Goal: Book appointment/travel/reservation

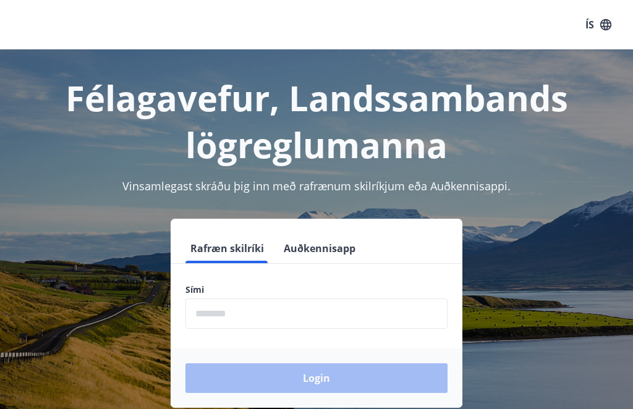
click at [216, 315] on input "phone" at bounding box center [316, 314] width 262 height 30
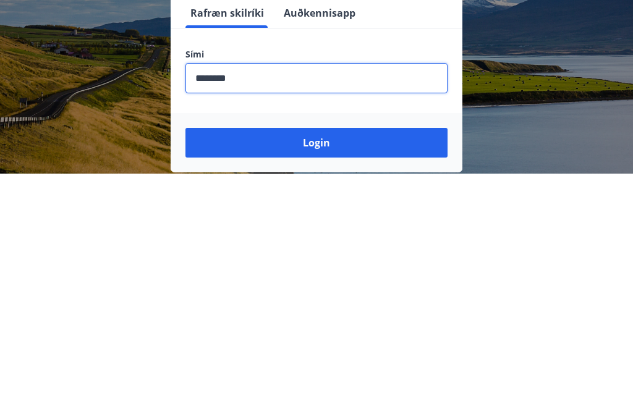
type input "********"
click at [249, 363] on button "Login" at bounding box center [316, 378] width 262 height 30
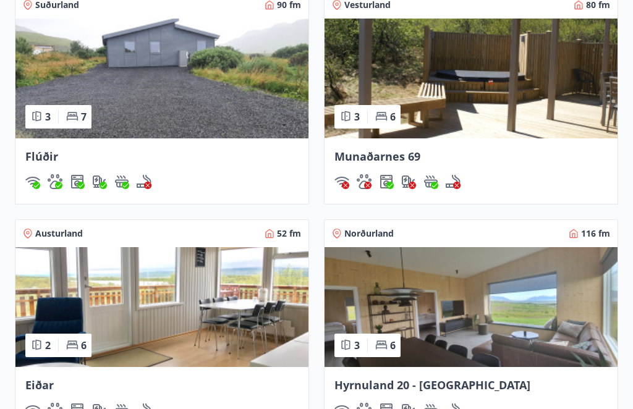
scroll to position [977, 0]
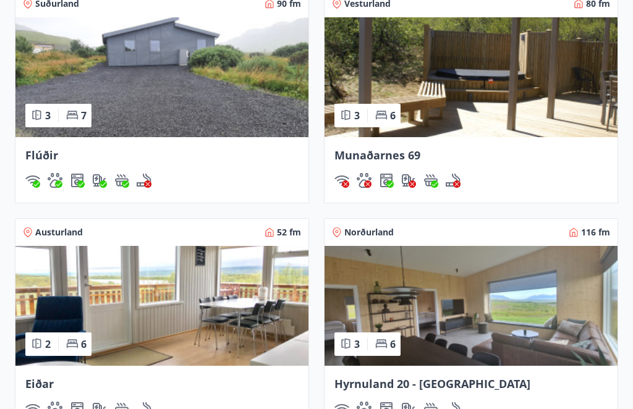
click at [474, 91] on img at bounding box center [471, 77] width 293 height 120
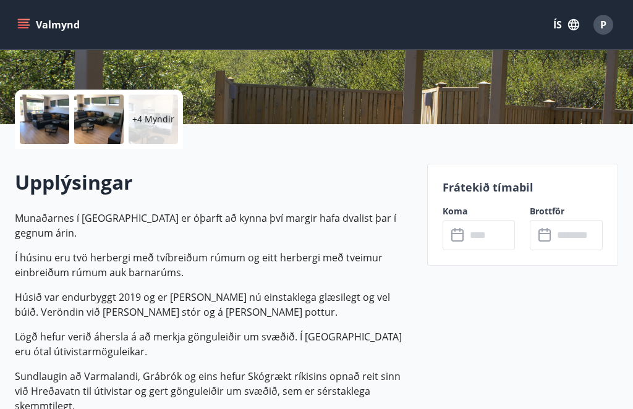
scroll to position [249, 0]
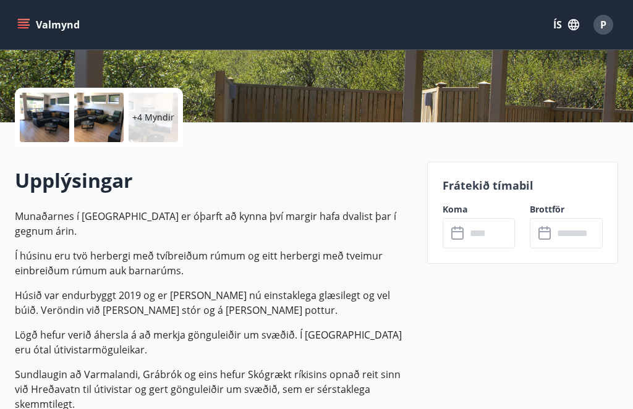
click at [474, 234] on input "text" at bounding box center [490, 233] width 49 height 30
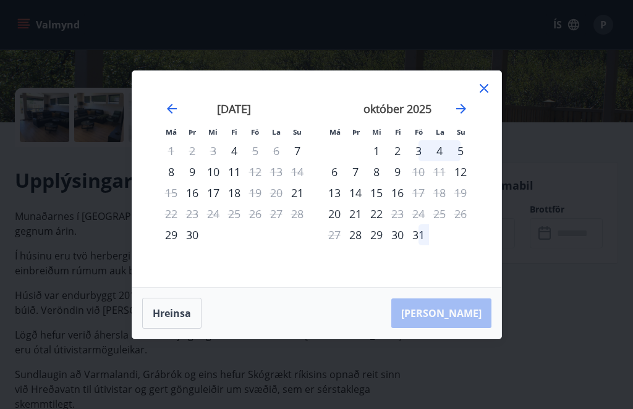
click at [466, 116] on icon "Move forward to switch to the next month." at bounding box center [461, 108] width 15 height 15
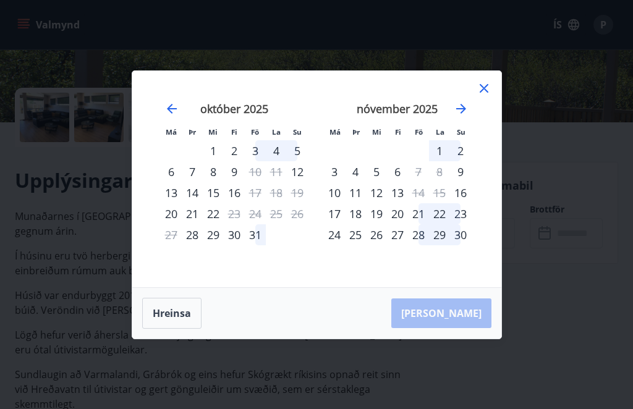
click at [254, 245] on div "31" at bounding box center [255, 234] width 21 height 21
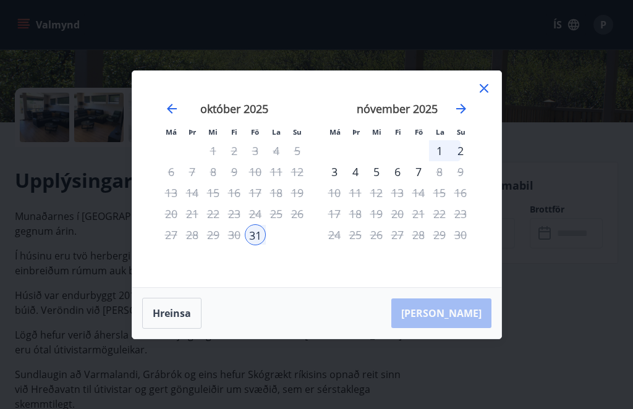
click at [466, 161] on div "2" at bounding box center [460, 150] width 21 height 21
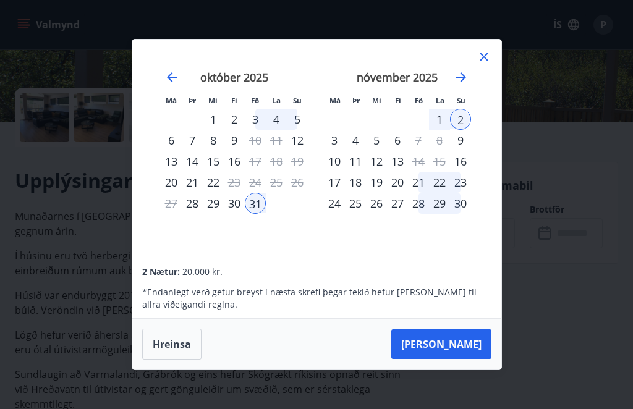
click at [470, 359] on button "Taka Frá" at bounding box center [441, 344] width 100 height 30
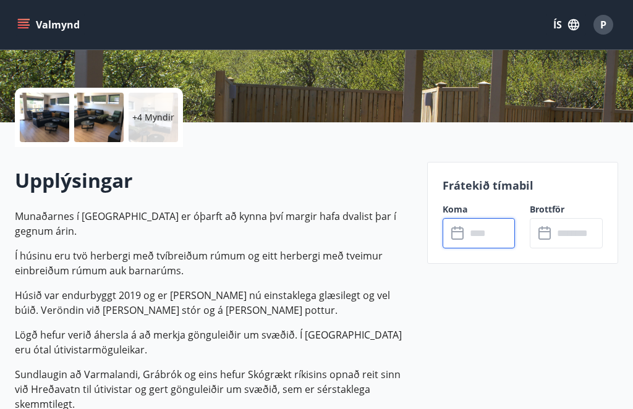
type input "******"
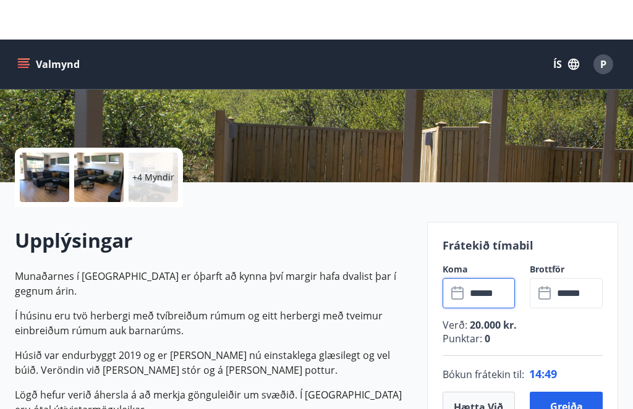
scroll to position [0, 0]
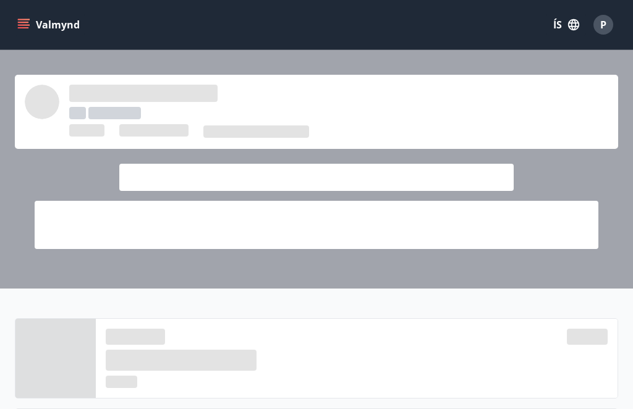
scroll to position [1018, 0]
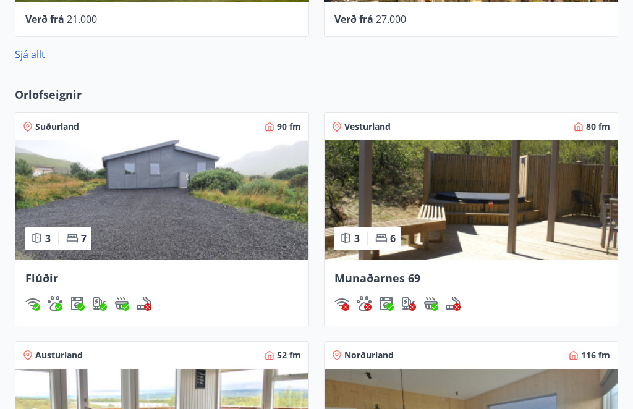
click at [376, 125] on span "Vesturland" at bounding box center [367, 127] width 46 height 12
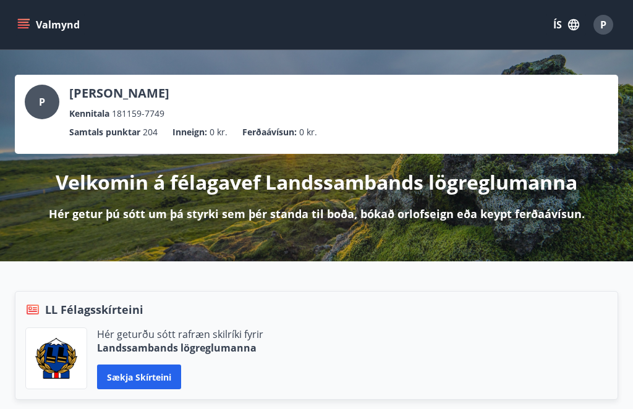
click at [29, 25] on icon "menu" at bounding box center [25, 24] width 14 height 1
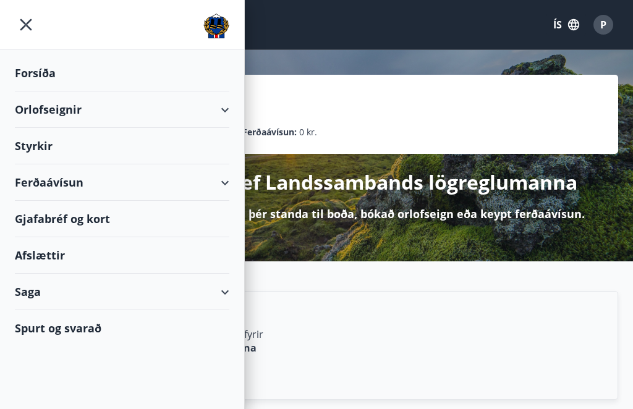
click at [38, 108] on div "Orlofseignir" at bounding box center [122, 109] width 215 height 36
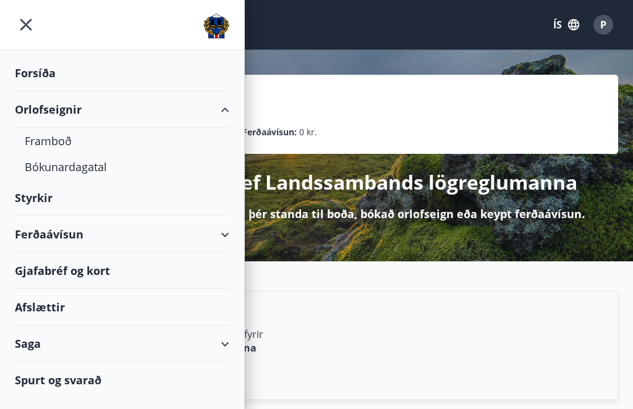
click at [87, 173] on div "Bókunardagatal" at bounding box center [122, 167] width 195 height 26
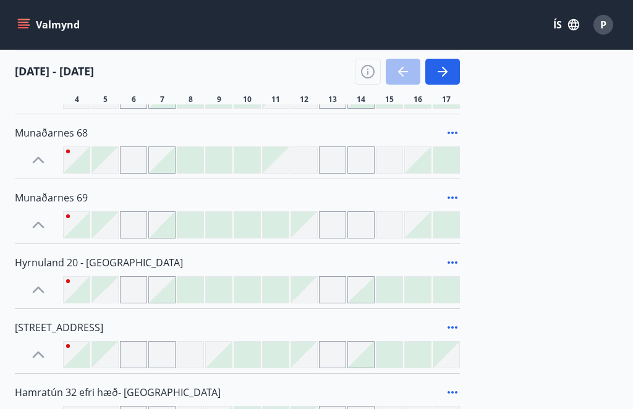
scroll to position [335, 0]
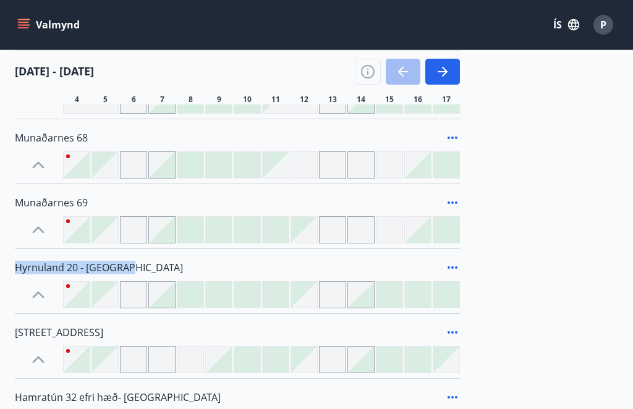
click at [474, 110] on div "Flúðir Geysir Eiðar Munaðarnes 68 Munaðarnes 69 Hyrnuland 20 - Akureyri Hátún 4…" at bounding box center [316, 181] width 603 height 514
click at [451, 135] on icon at bounding box center [452, 137] width 15 height 15
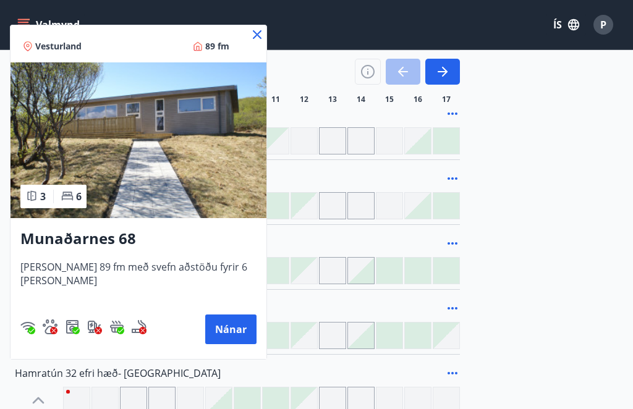
scroll to position [477, 0]
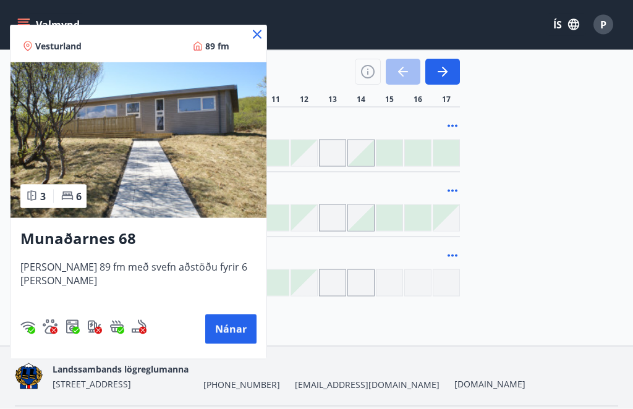
click at [212, 324] on button "Nánar" at bounding box center [230, 330] width 51 height 30
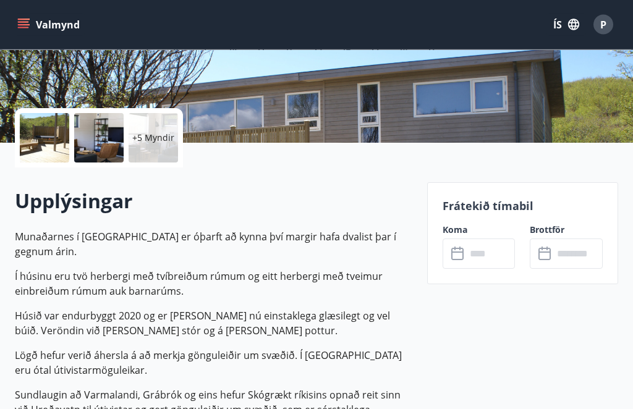
scroll to position [240, 0]
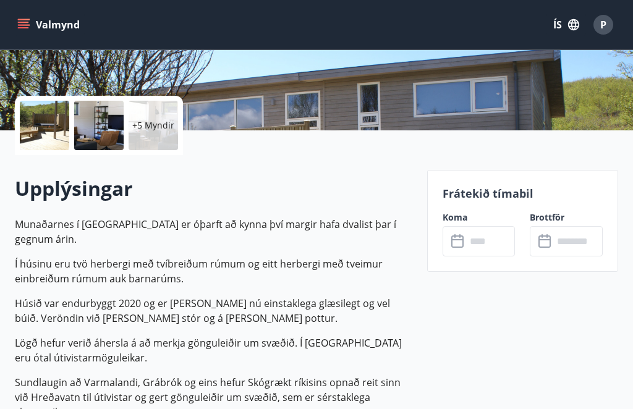
click at [474, 245] on input "text" at bounding box center [490, 241] width 49 height 30
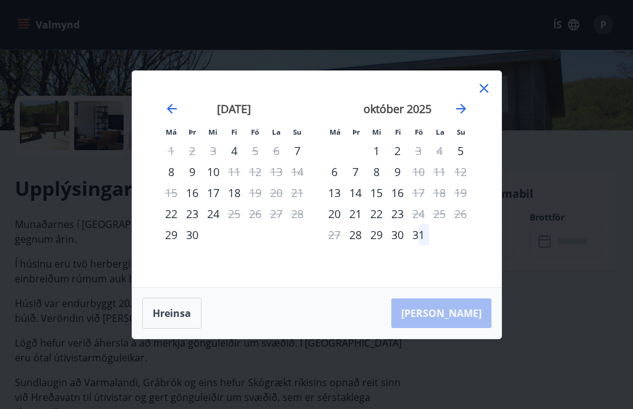
click at [423, 245] on div "31" at bounding box center [418, 234] width 21 height 21
click at [464, 114] on icon "Move forward to switch to the next month." at bounding box center [461, 109] width 10 height 10
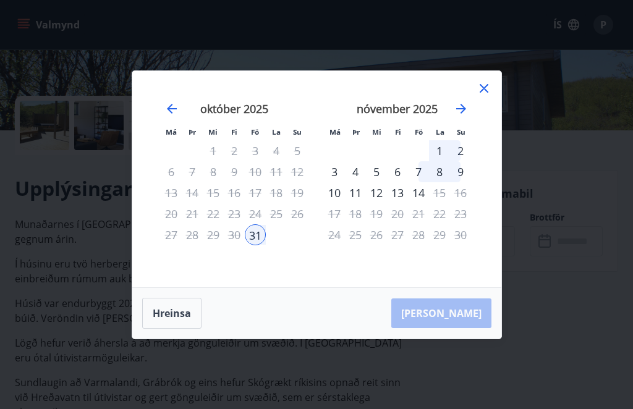
click at [465, 161] on div "2" at bounding box center [460, 150] width 21 height 21
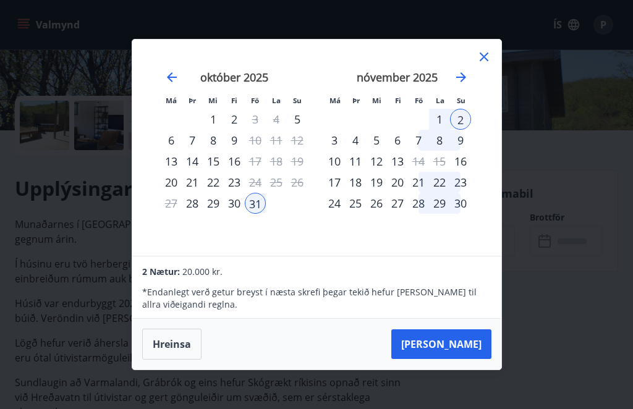
click at [421, 151] on div "7" at bounding box center [418, 140] width 21 height 21
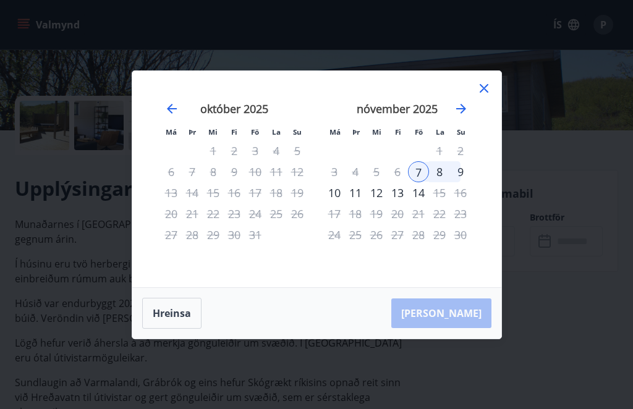
click at [465, 182] on div "9" at bounding box center [460, 171] width 21 height 21
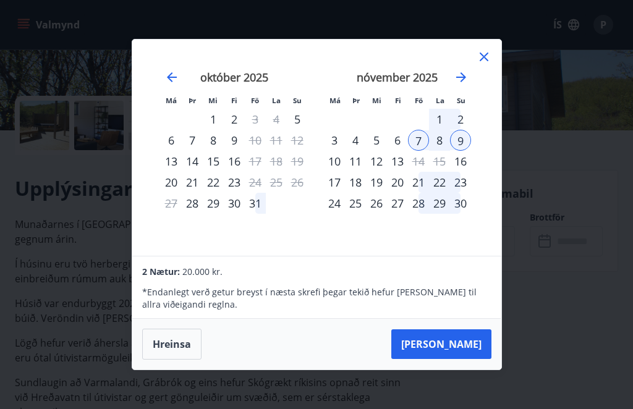
click at [474, 64] on icon at bounding box center [484, 56] width 15 height 15
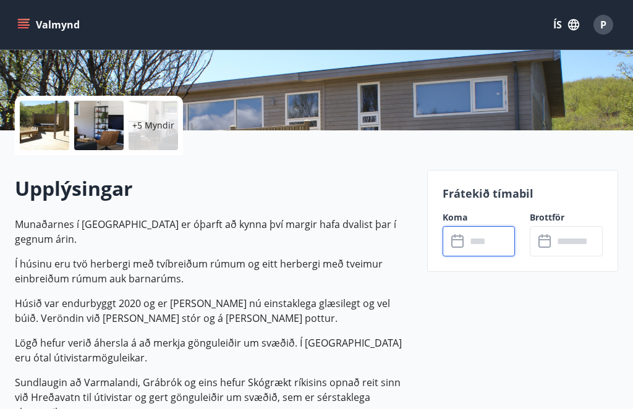
click at [474, 239] on input "text" at bounding box center [490, 241] width 49 height 30
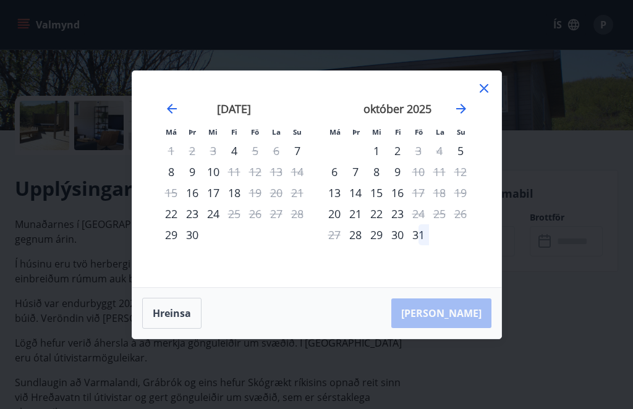
click at [470, 122] on div "október 2025" at bounding box center [397, 113] width 147 height 54
click at [464, 114] on icon "Move forward to switch to the next month." at bounding box center [461, 109] width 10 height 10
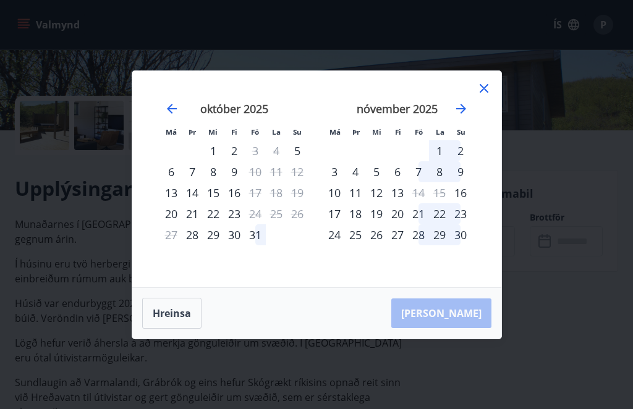
click at [474, 96] on icon at bounding box center [484, 88] width 15 height 15
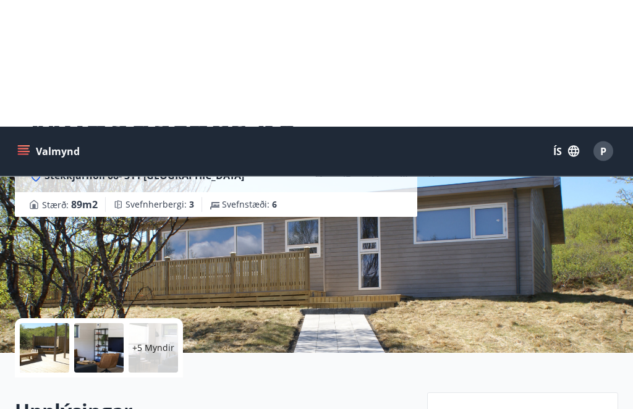
scroll to position [0, 0]
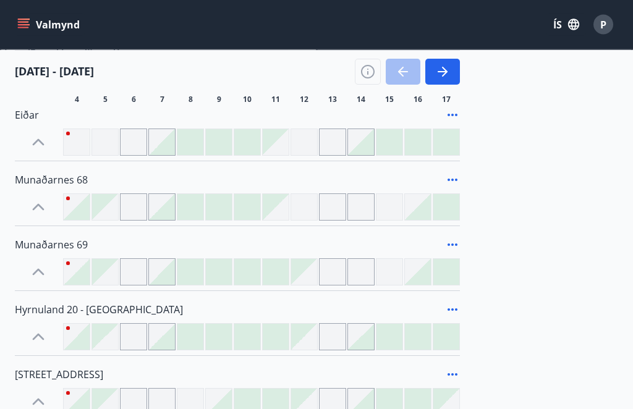
scroll to position [295, 0]
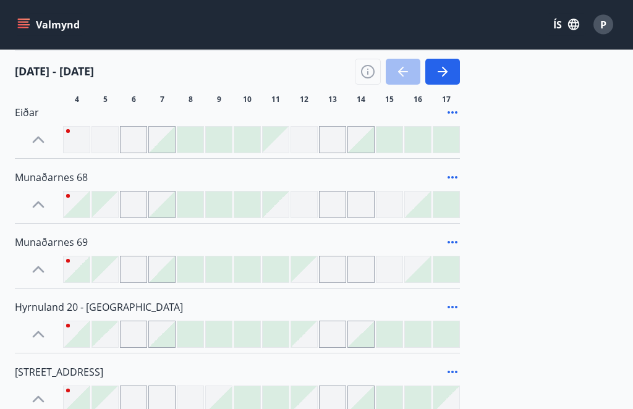
click at [457, 244] on icon at bounding box center [452, 243] width 15 height 15
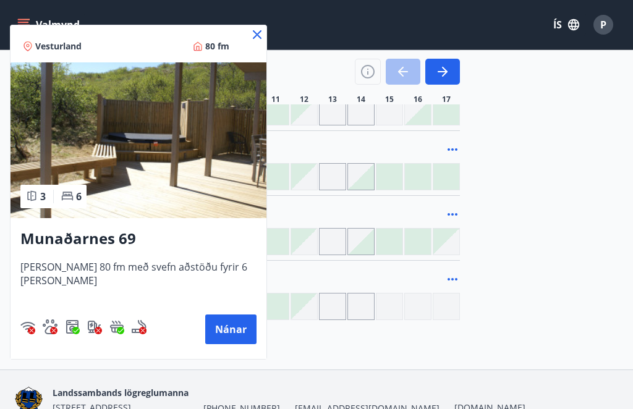
scroll to position [477, 0]
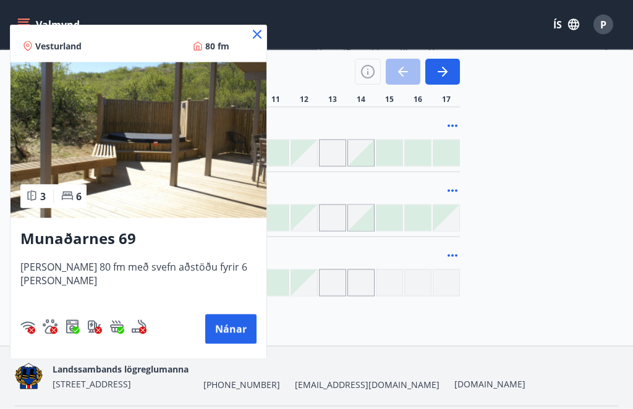
click at [218, 333] on button "Nánar" at bounding box center [230, 330] width 51 height 30
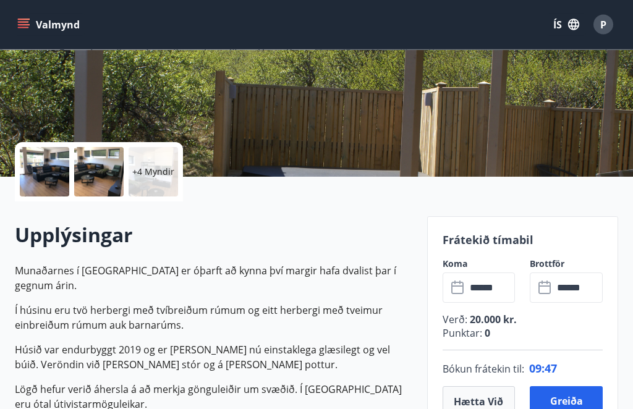
scroll to position [194, 0]
click at [474, 281] on input "******" at bounding box center [490, 288] width 49 height 30
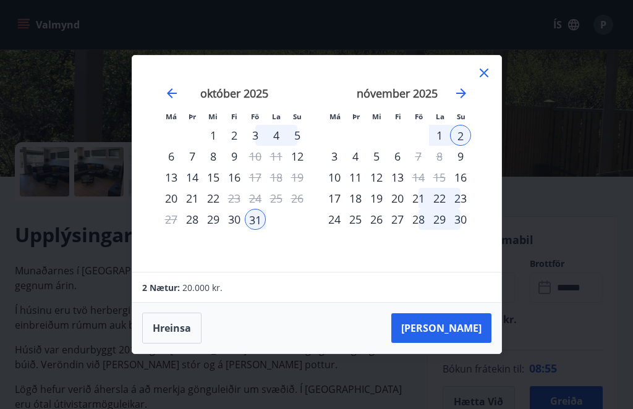
click at [465, 101] on icon "Move forward to switch to the next month." at bounding box center [461, 93] width 15 height 15
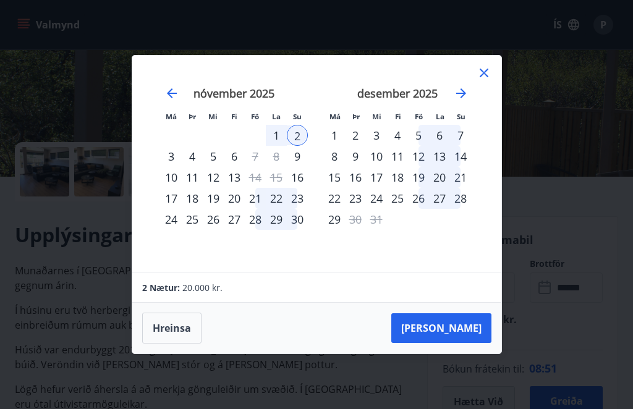
click at [171, 98] on icon "Move backward to switch to the previous month." at bounding box center [172, 93] width 10 height 10
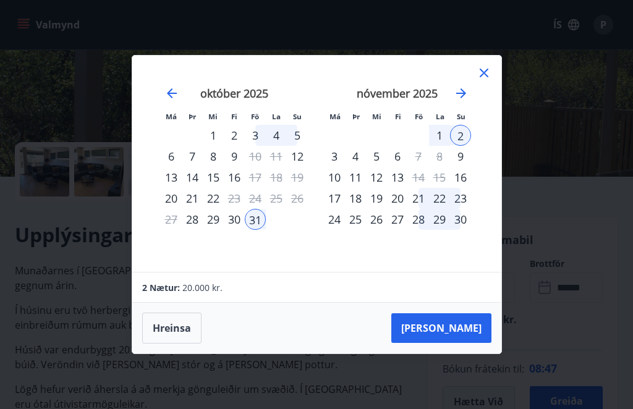
click at [190, 188] on div "14" at bounding box center [192, 177] width 21 height 21
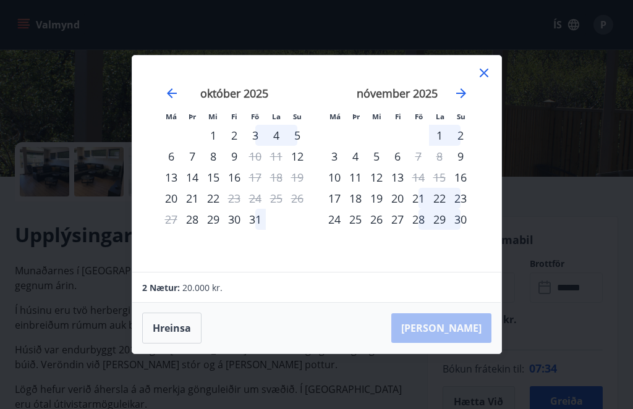
click at [474, 80] on icon at bounding box center [484, 73] width 15 height 15
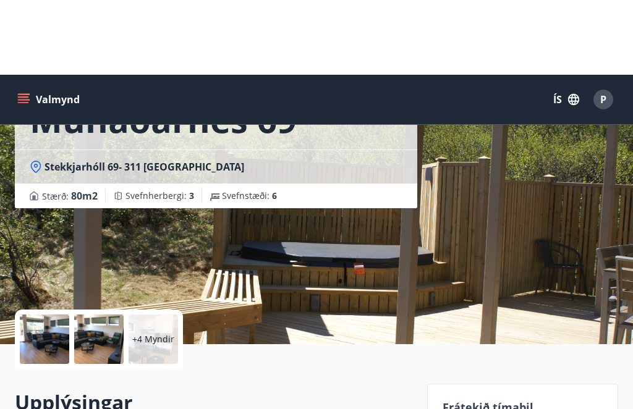
scroll to position [0, 0]
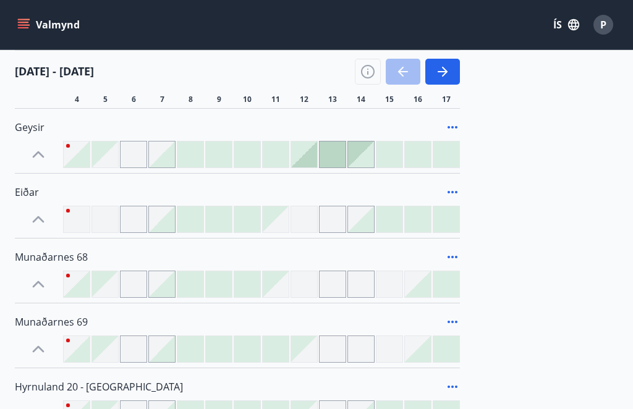
scroll to position [218, 0]
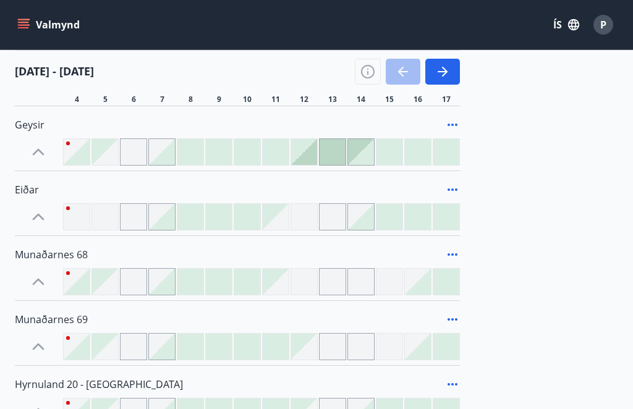
click at [453, 321] on icon at bounding box center [452, 319] width 15 height 15
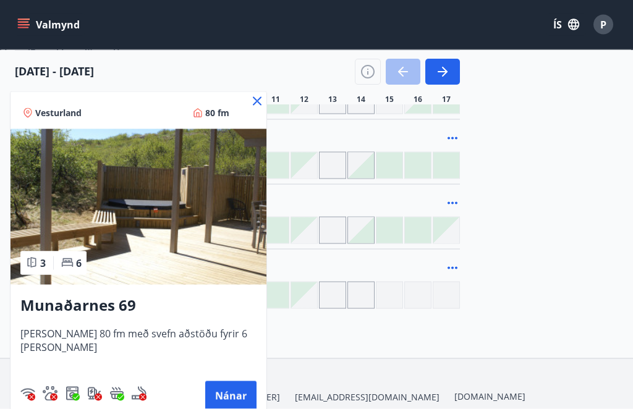
scroll to position [477, 0]
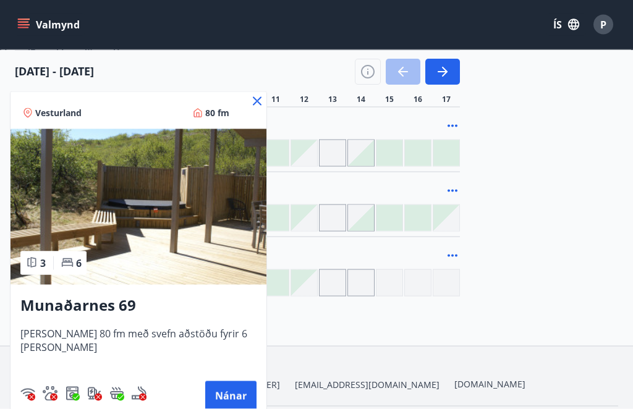
click at [218, 394] on button "Nánar" at bounding box center [230, 396] width 51 height 30
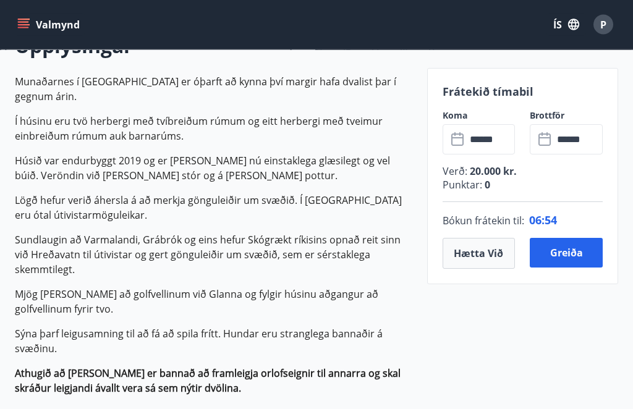
scroll to position [344, 0]
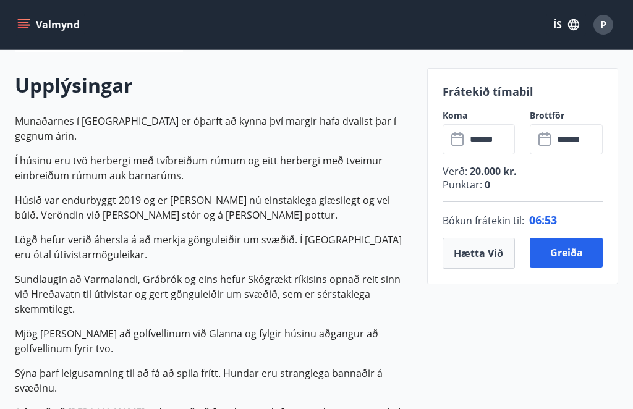
click at [474, 135] on input "******" at bounding box center [490, 139] width 49 height 30
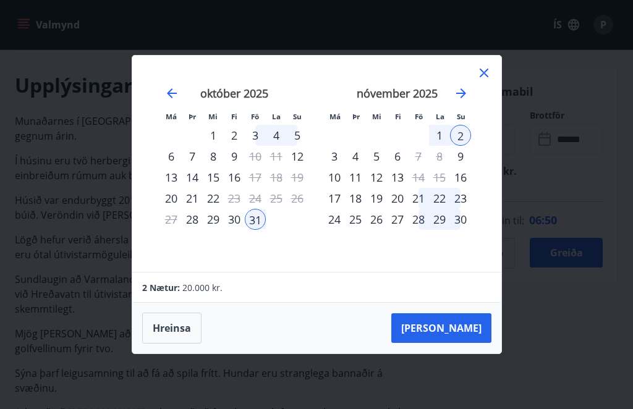
click at [464, 101] on icon "Move forward to switch to the next month." at bounding box center [461, 93] width 15 height 15
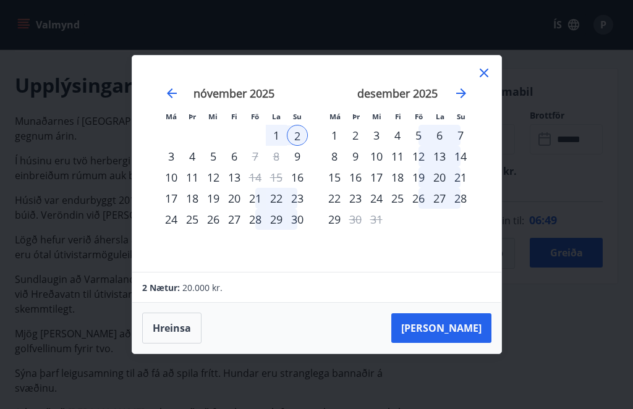
click at [465, 101] on icon "Move forward to switch to the next month." at bounding box center [461, 93] width 15 height 15
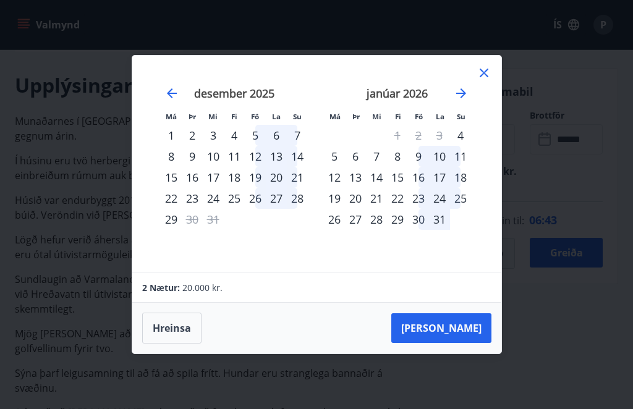
click at [468, 101] on icon "Move forward to switch to the next month." at bounding box center [461, 93] width 15 height 15
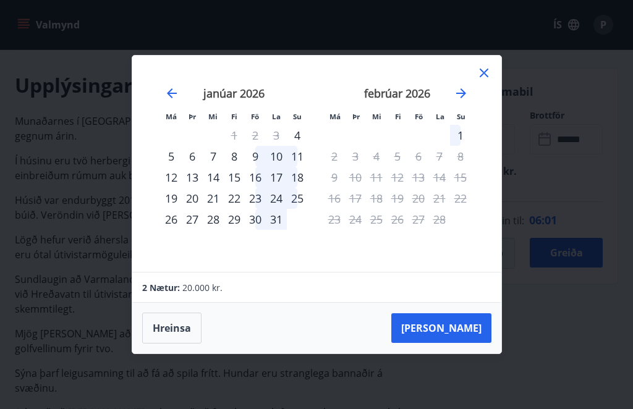
click at [174, 101] on icon "Move backward to switch to the previous month." at bounding box center [171, 93] width 15 height 15
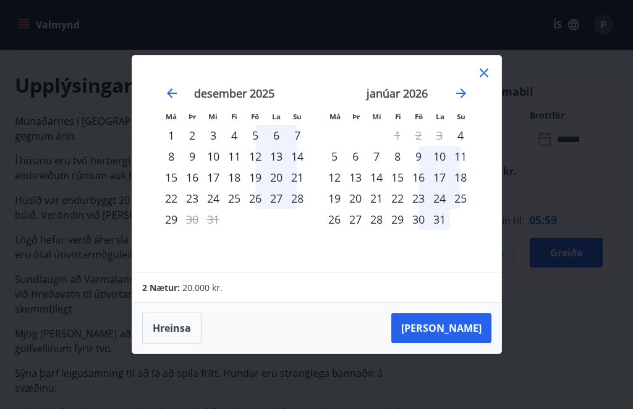
click at [174, 101] on icon "Move backward to switch to the previous month." at bounding box center [171, 93] width 15 height 15
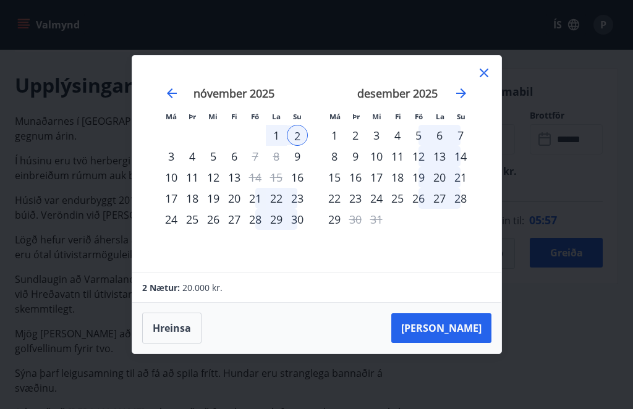
click at [169, 101] on icon "Move backward to switch to the previous month." at bounding box center [171, 93] width 15 height 15
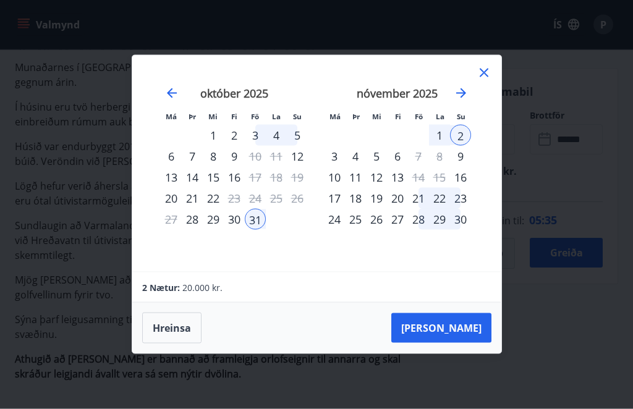
scroll to position [397, 0]
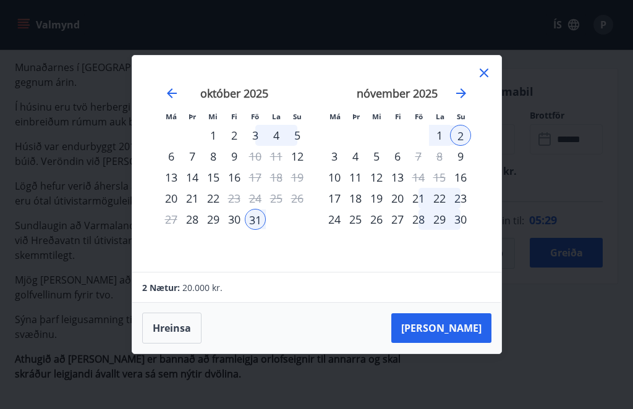
click at [164, 344] on button "Hreinsa" at bounding box center [171, 328] width 59 height 31
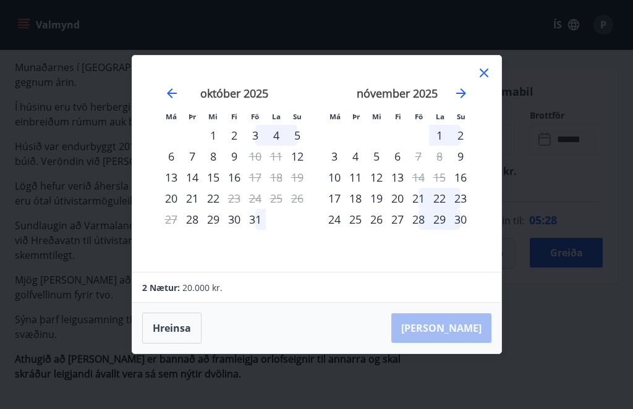
click at [474, 80] on icon at bounding box center [484, 73] width 15 height 15
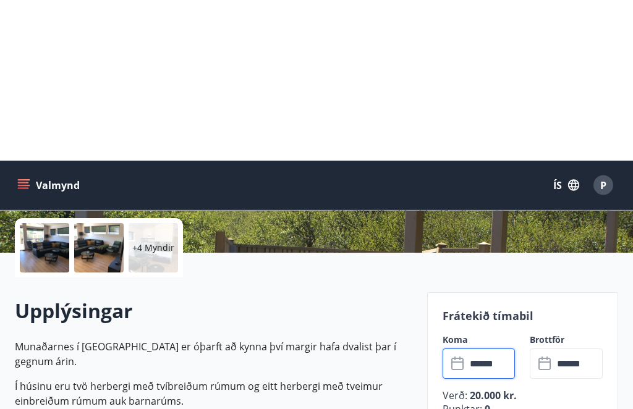
scroll to position [0, 0]
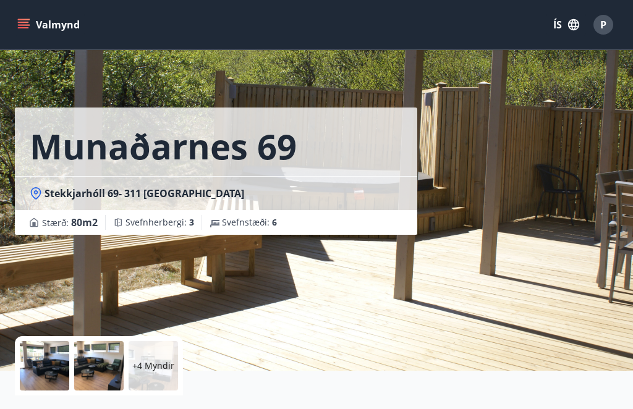
click at [24, 26] on icon "menu" at bounding box center [23, 25] width 12 height 12
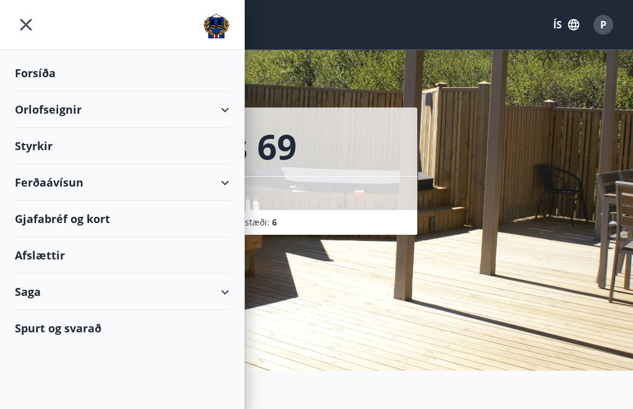
click at [41, 72] on div "Forsíða" at bounding box center [122, 73] width 215 height 36
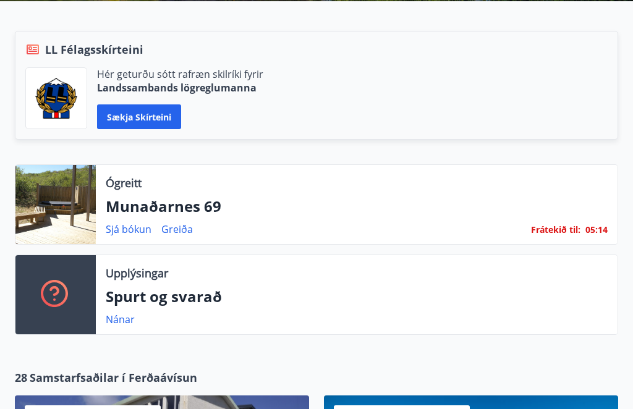
scroll to position [260, 0]
click at [124, 231] on link "Sjá bókun" at bounding box center [129, 230] width 46 height 14
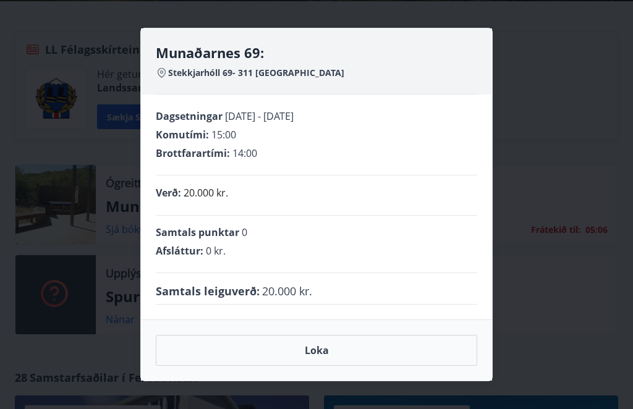
click at [318, 365] on button "Loka" at bounding box center [316, 350] width 321 height 31
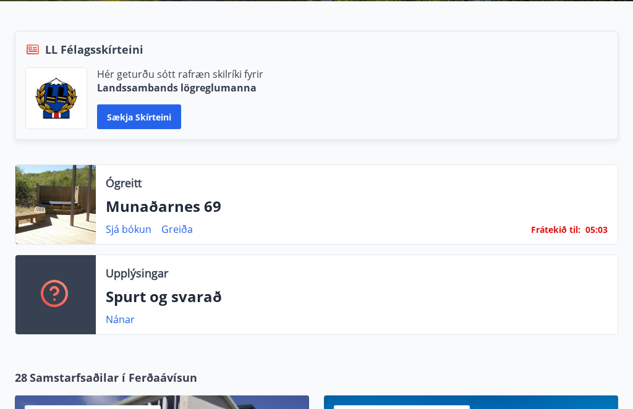
click at [474, 224] on span "05 :" at bounding box center [591, 230] width 12 height 12
click at [474, 228] on p "Frátekið til : 05 : 03" at bounding box center [569, 230] width 77 height 14
click at [474, 228] on p "Frátekið til : 05 : 02" at bounding box center [569, 230] width 77 height 14
click at [474, 237] on div "Ógreitt Munaðarnes 69 Sjá bókun Greiða Frátekið til : 05 : 02" at bounding box center [357, 204] width 522 height 79
click at [135, 211] on p "Munaðarnes 69" at bounding box center [357, 206] width 502 height 21
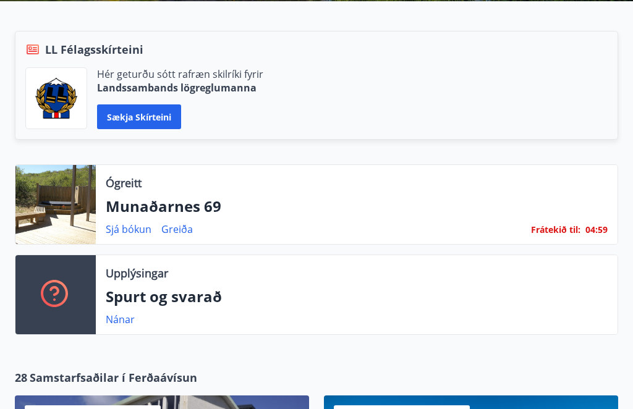
click at [129, 234] on link "Sjá bókun" at bounding box center [129, 230] width 46 height 14
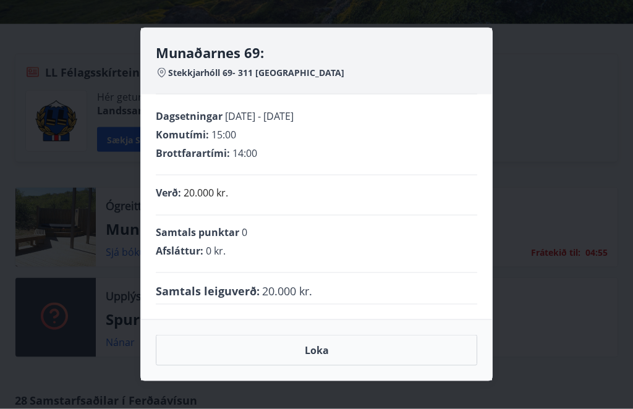
scroll to position [238, 0]
click at [18, 45] on div "Munaðarnes 69: Stekkjarhóll 69- 311 Borgarnesi Dagsetningar 31.10.2025 - 02.11.…" at bounding box center [316, 204] width 633 height 409
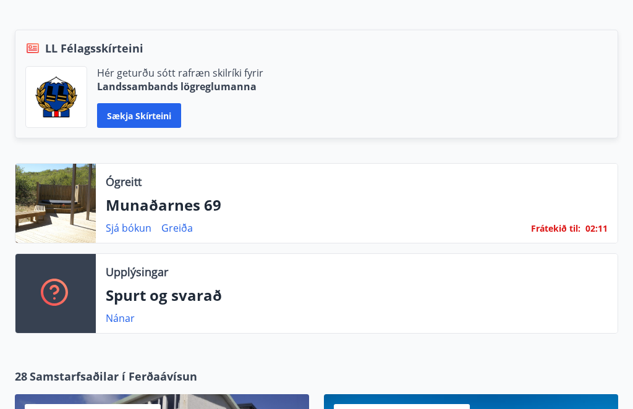
scroll to position [261, 0]
click at [129, 231] on link "Sjá bókun" at bounding box center [129, 228] width 46 height 14
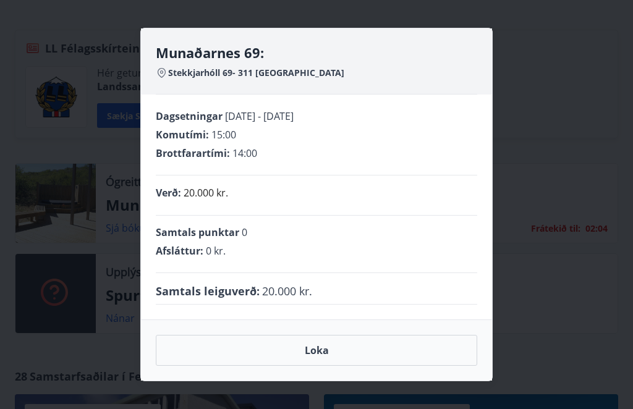
click at [351, 366] on button "Loka" at bounding box center [316, 350] width 321 height 31
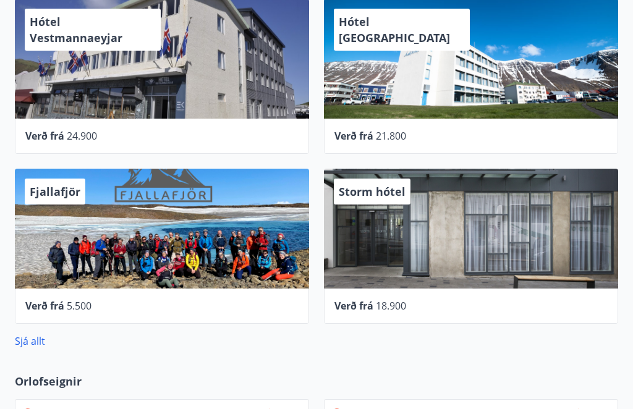
scroll to position [658, 0]
